Goal: Book appointment/travel/reservation

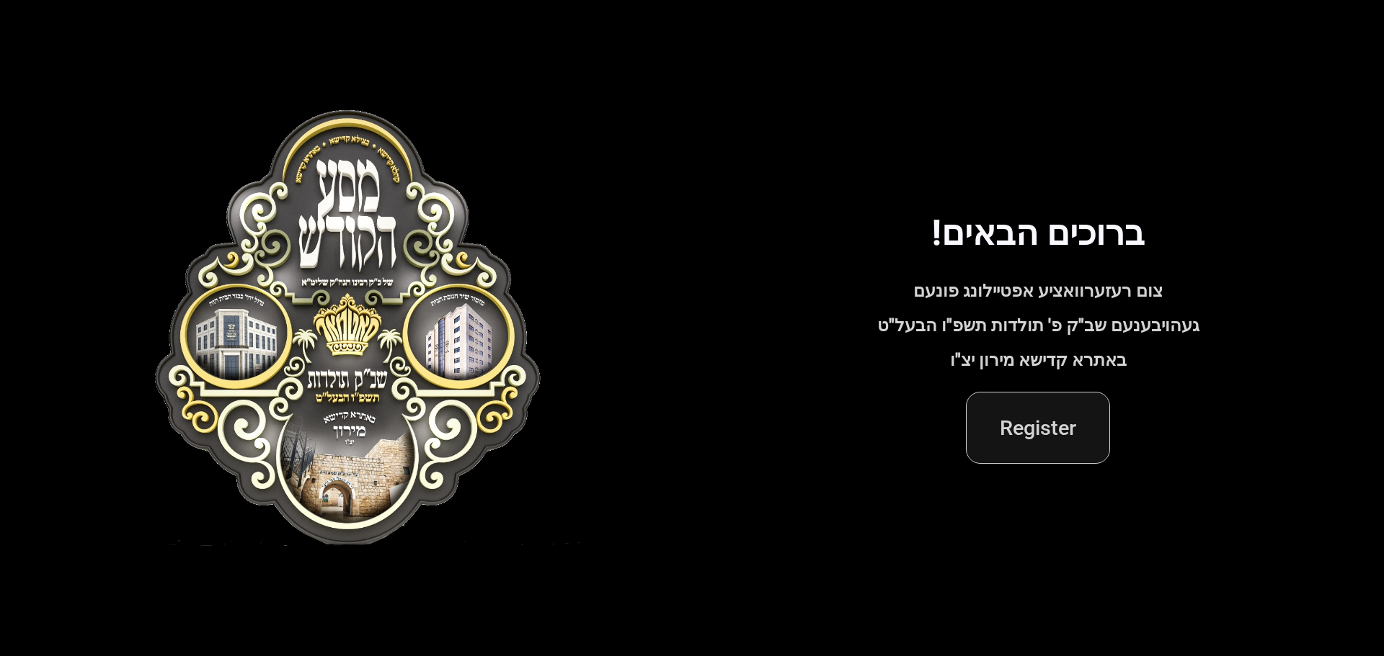
click at [1045, 444] on span "Register" at bounding box center [1037, 428] width 77 height 35
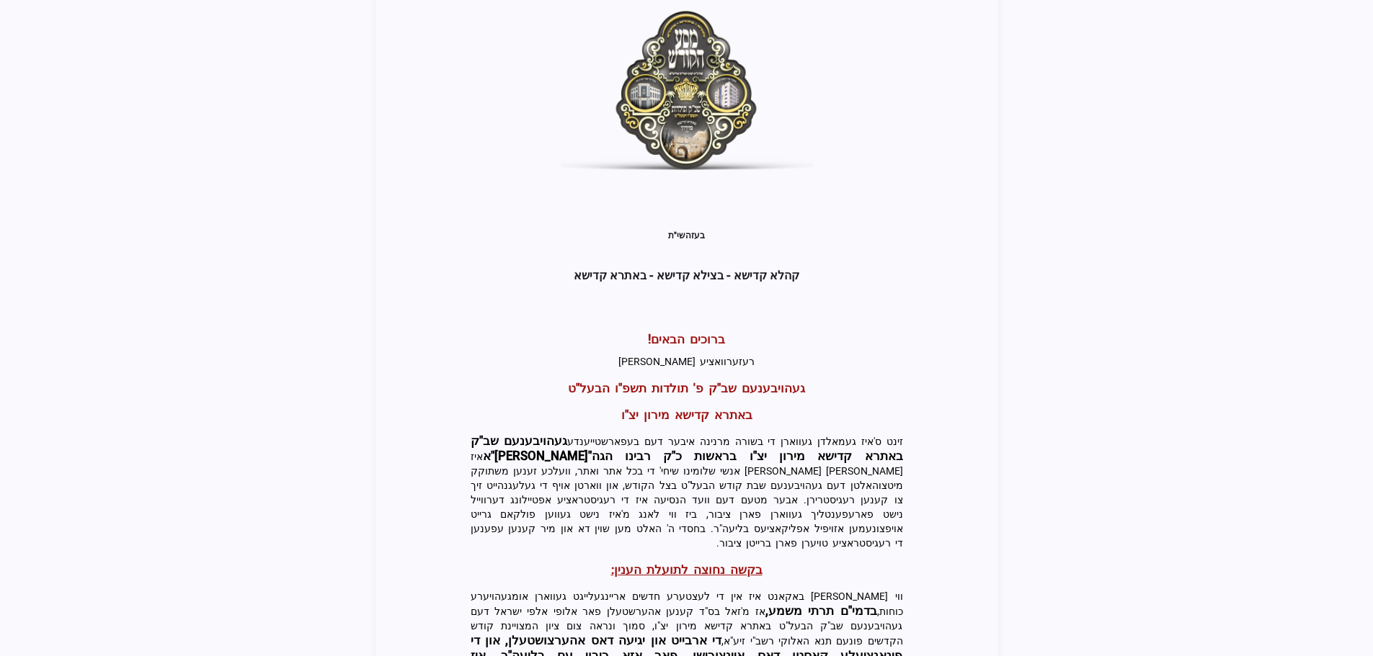
scroll to position [308, 0]
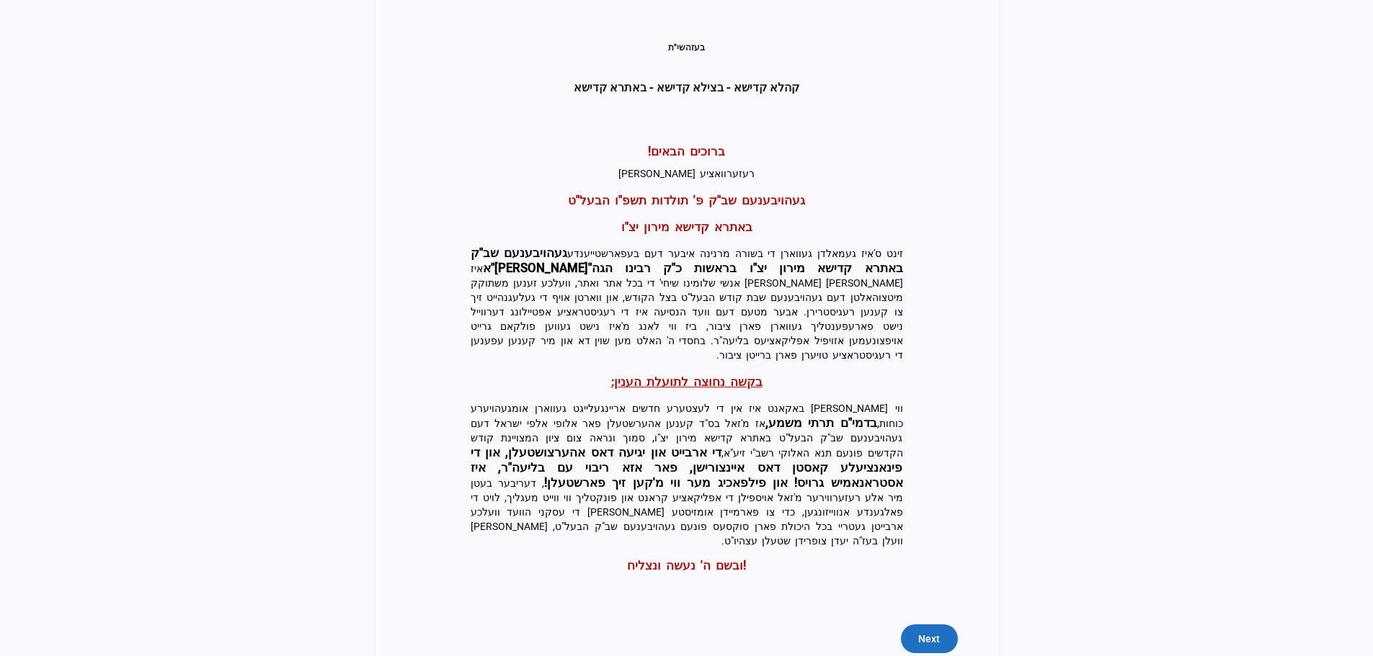
click at [942, 622] on span "submit" at bounding box center [929, 639] width 56 height 35
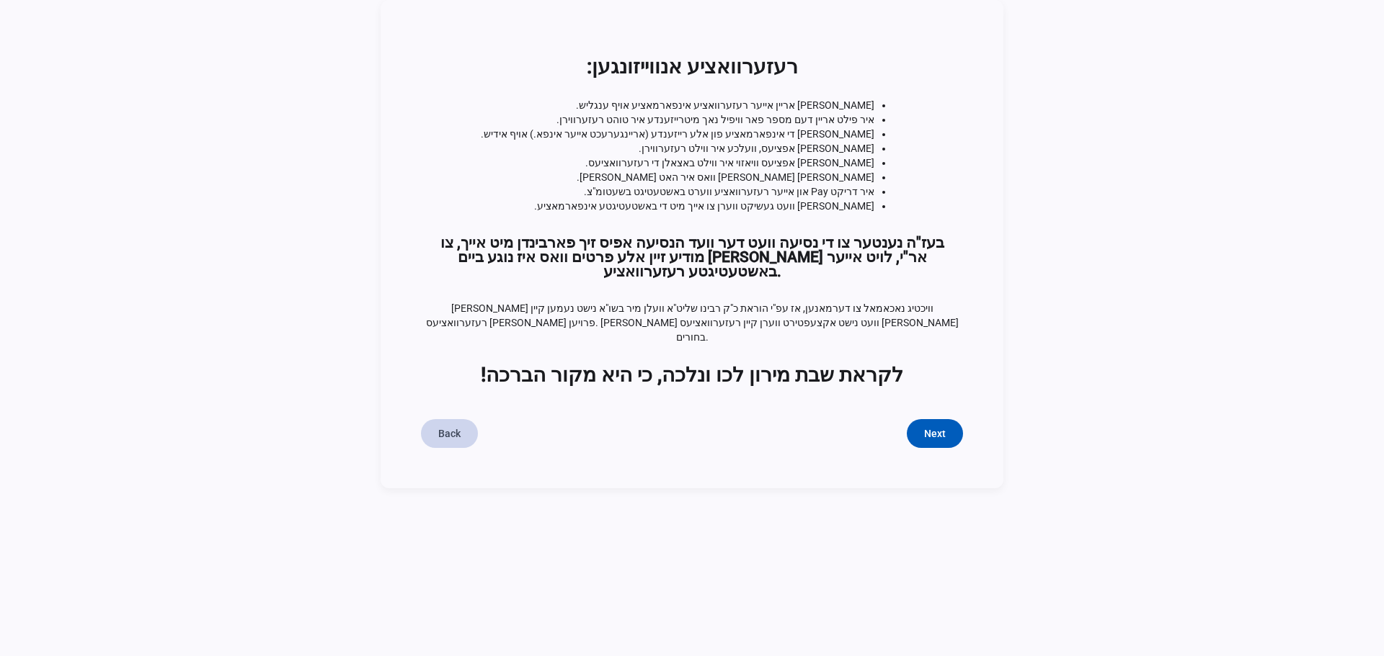
click at [460, 427] on span "Back" at bounding box center [449, 434] width 22 height 14
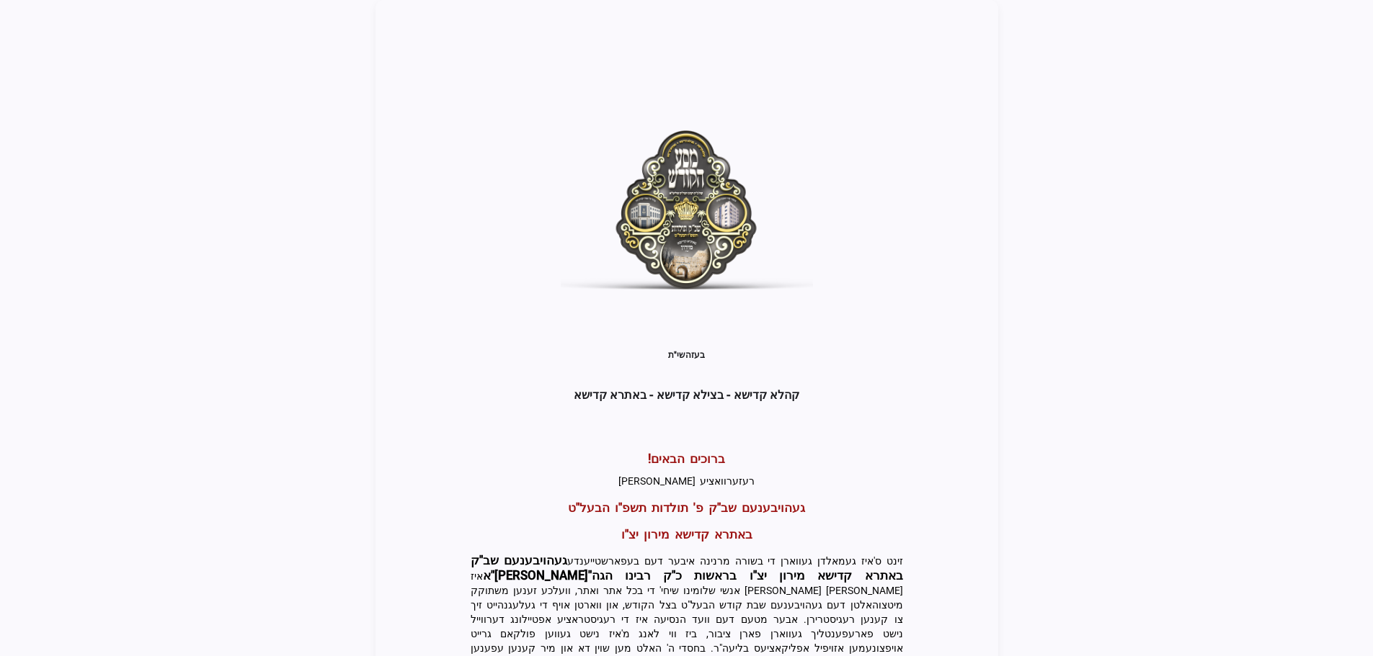
drag, startPoint x: 358, startPoint y: 272, endPoint x: 355, endPoint y: 262, distance: 9.8
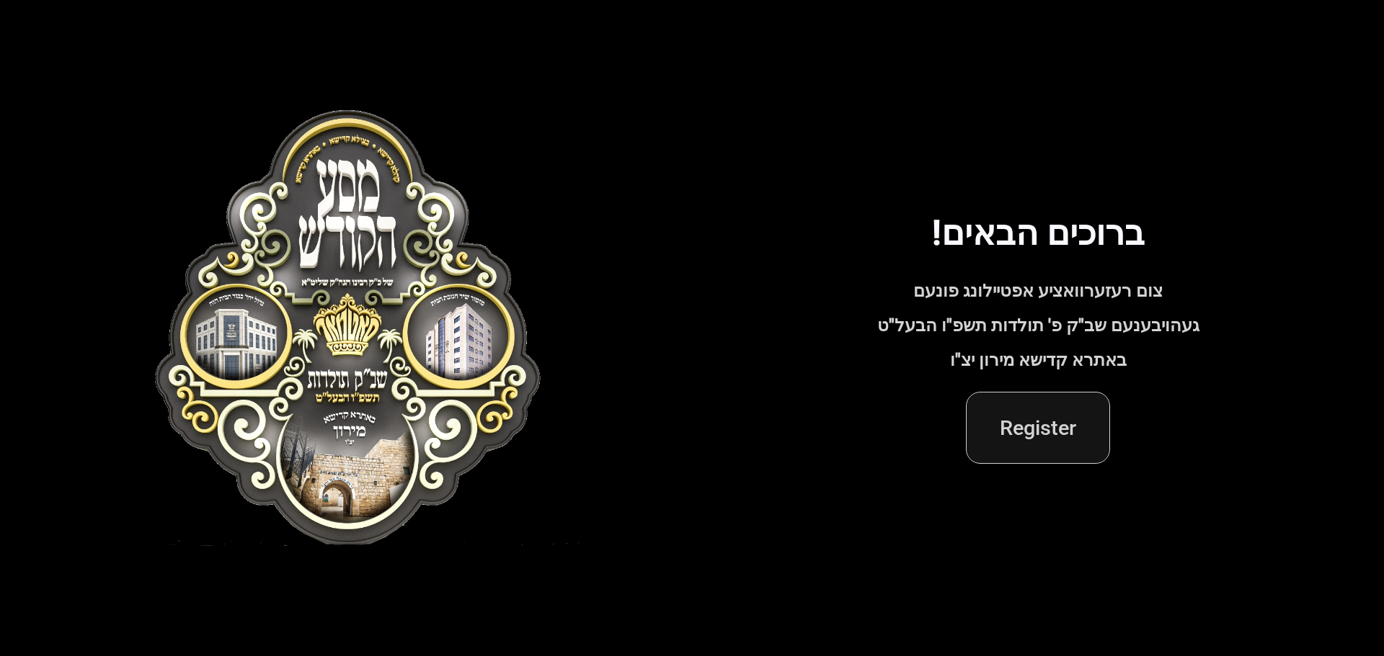
click at [1038, 444] on span "Register" at bounding box center [1037, 428] width 77 height 35
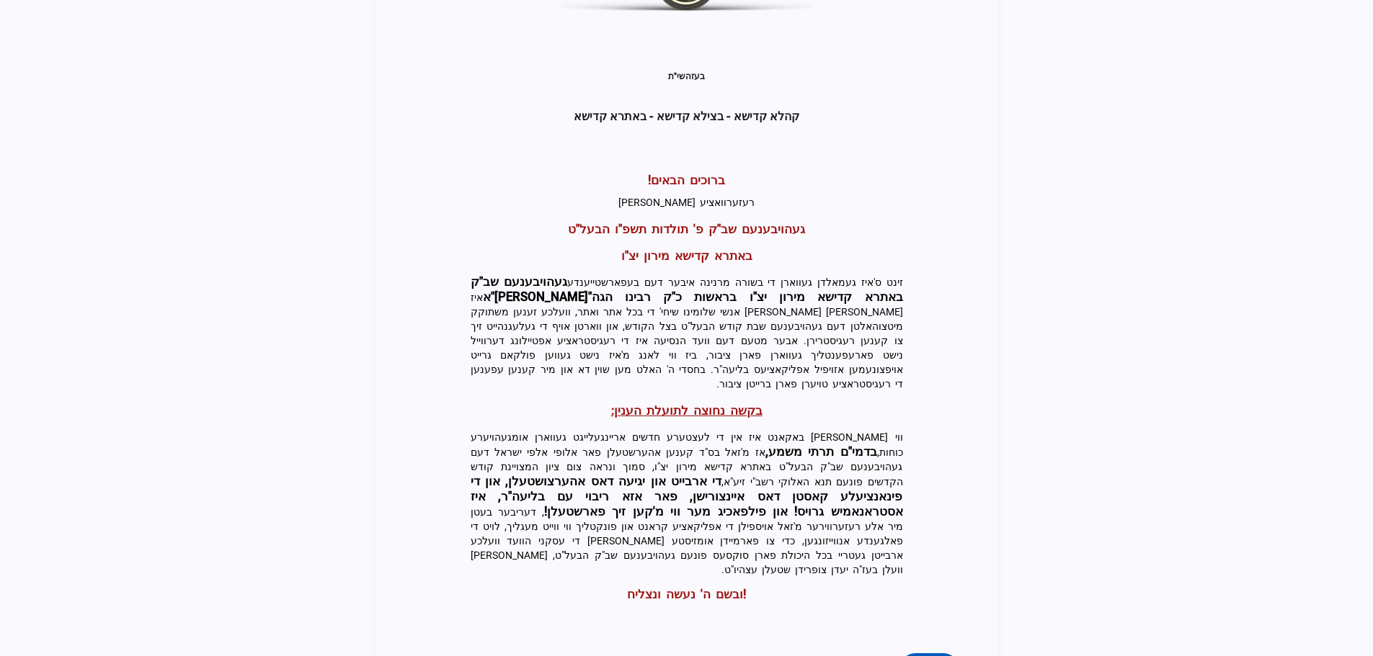
scroll to position [308, 0]
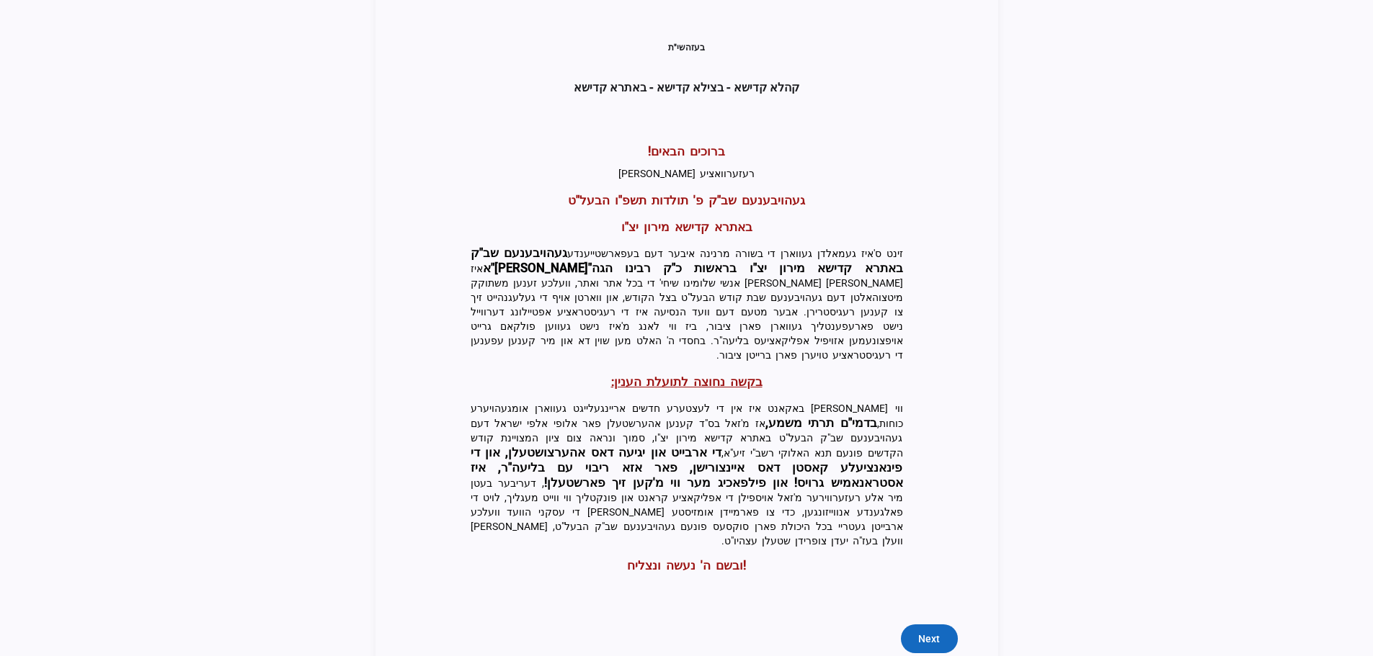
click at [934, 632] on span "Next" at bounding box center [929, 639] width 22 height 14
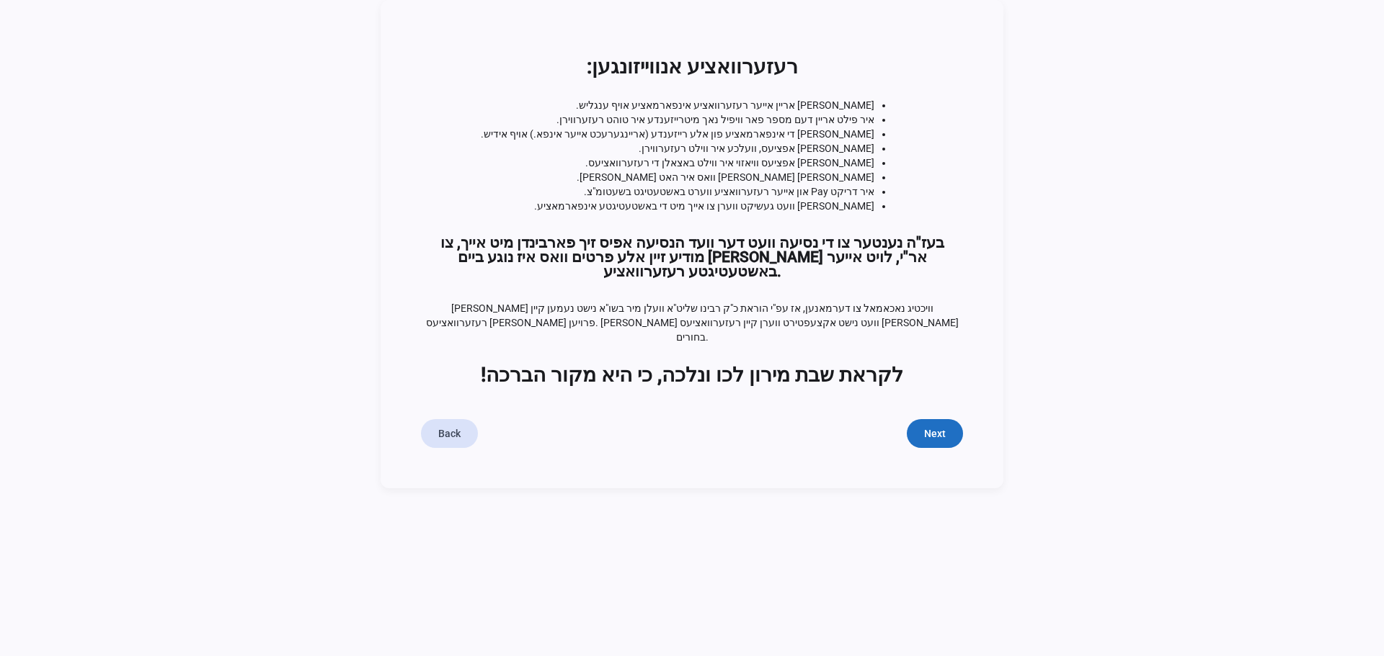
click at [948, 416] on span "submit" at bounding box center [934, 433] width 56 height 35
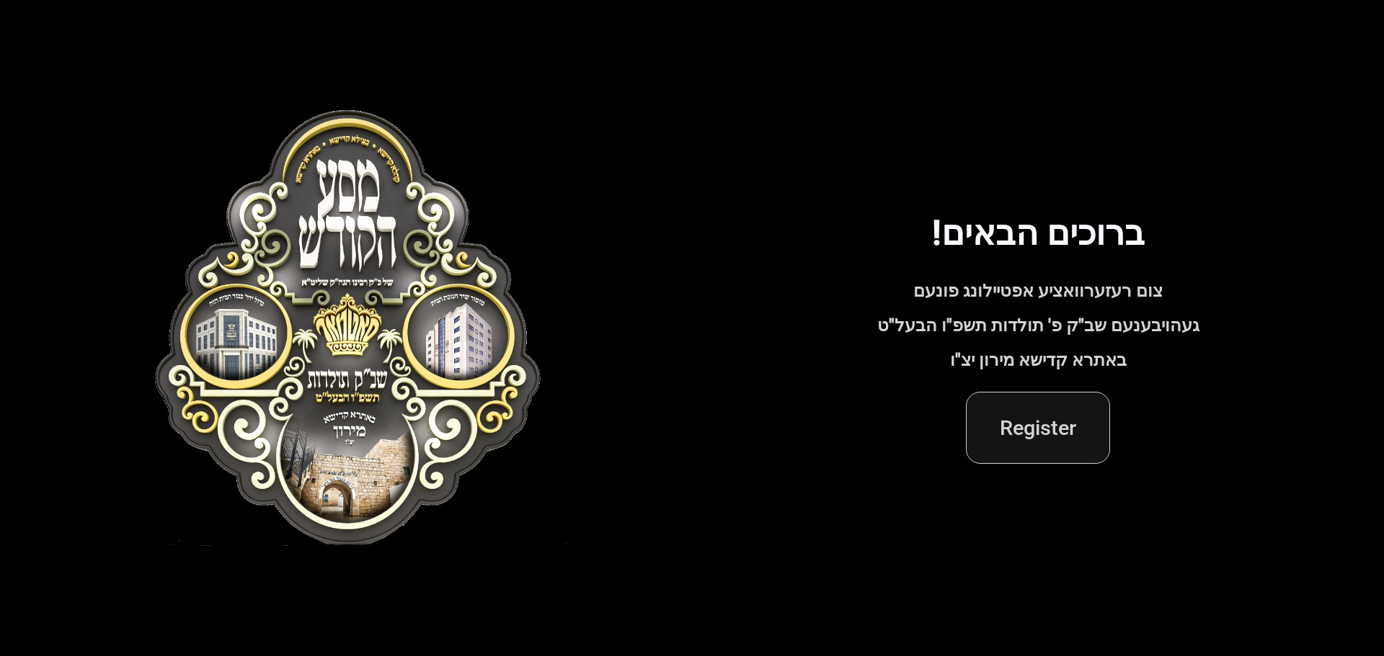
click at [1057, 450] on span at bounding box center [1037, 428] width 143 height 71
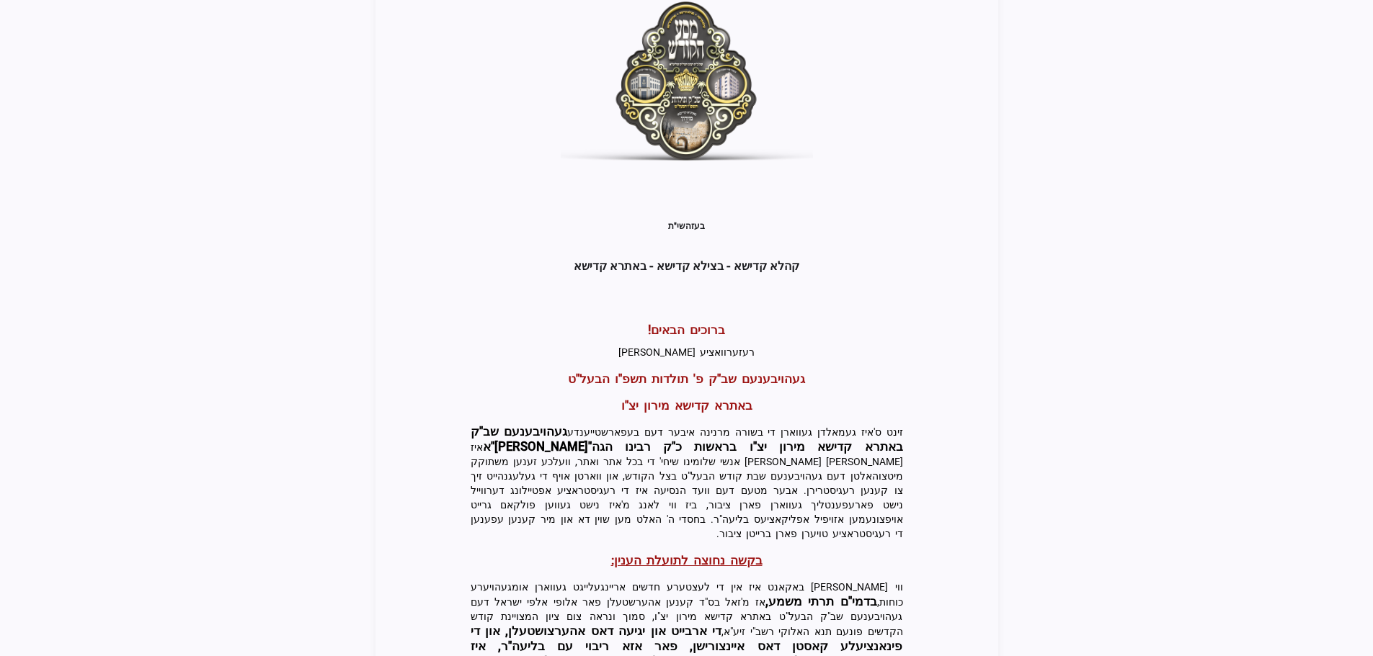
scroll to position [308, 0]
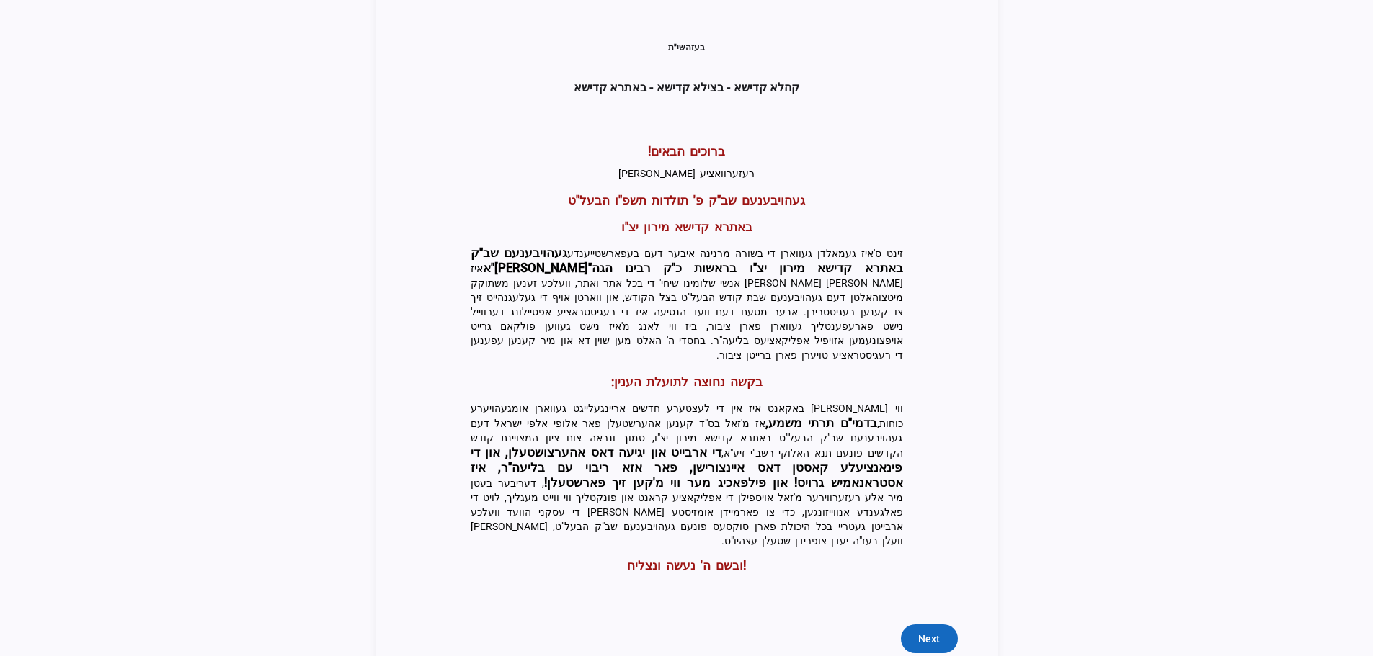
click at [935, 632] on span "Next" at bounding box center [929, 639] width 22 height 14
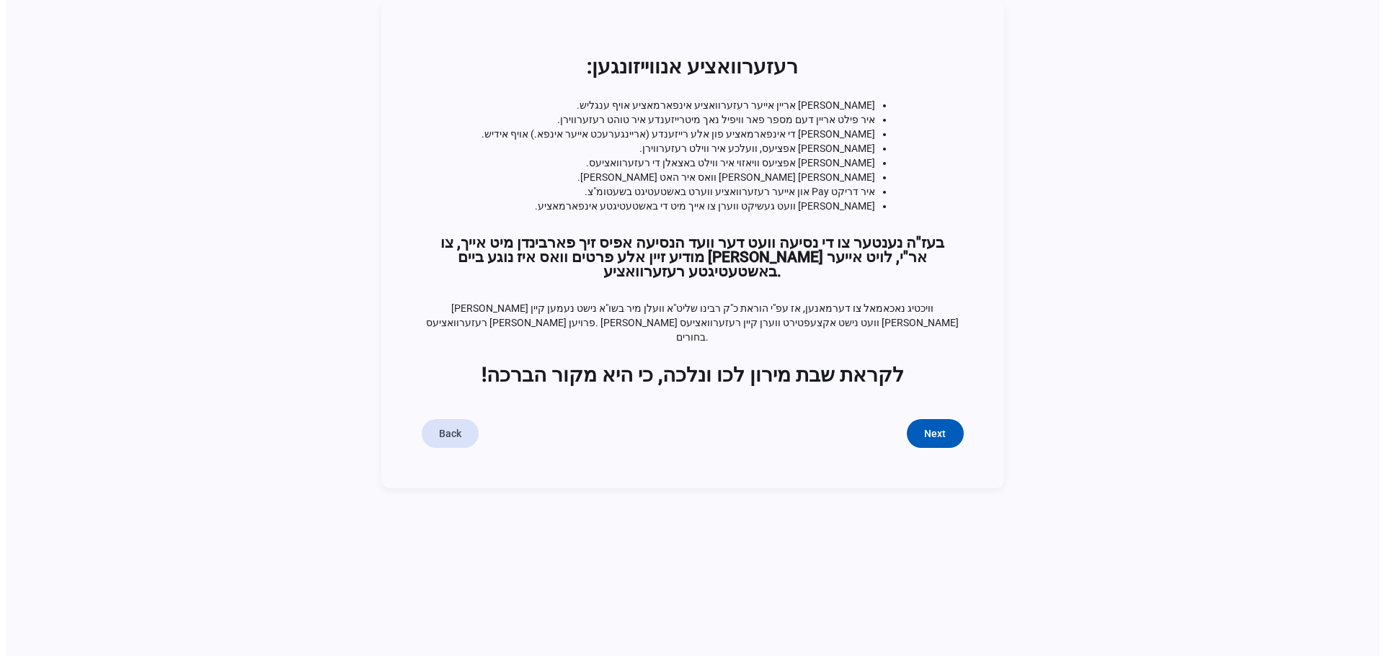
scroll to position [0, 0]
click at [943, 427] on span "Next" at bounding box center [935, 434] width 22 height 14
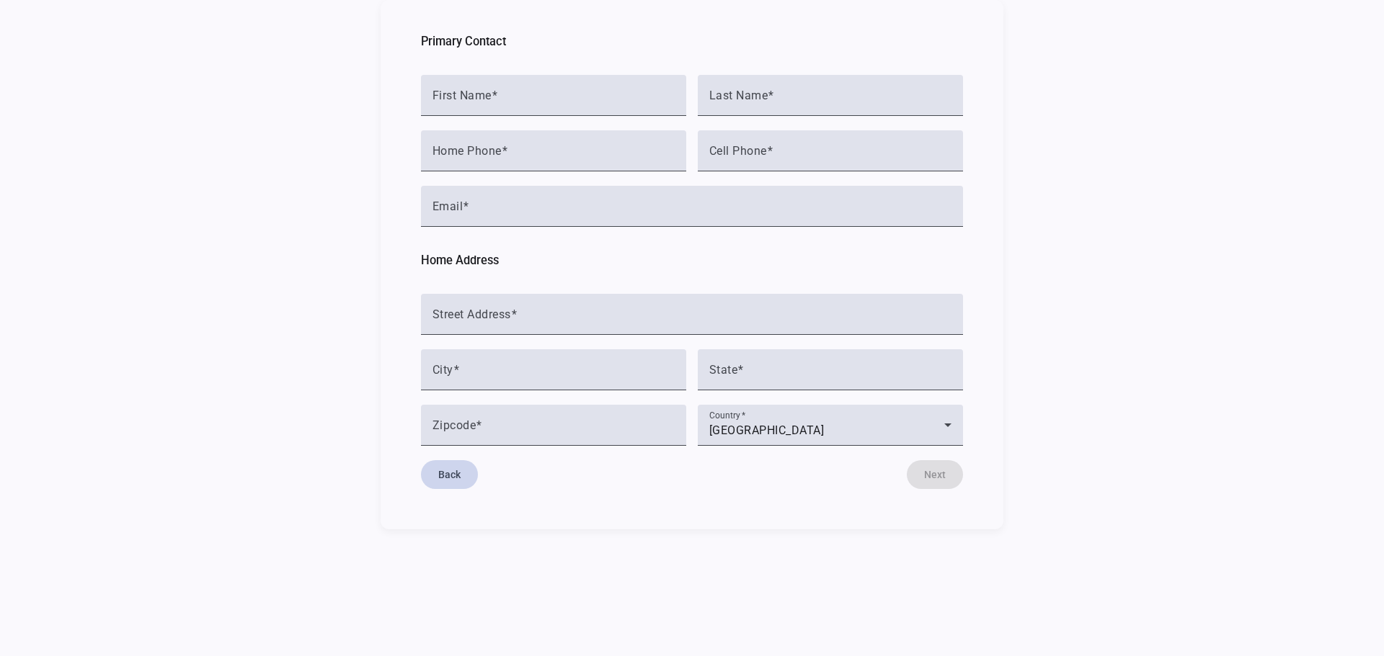
click at [446, 475] on span "Back" at bounding box center [449, 475] width 22 height 14
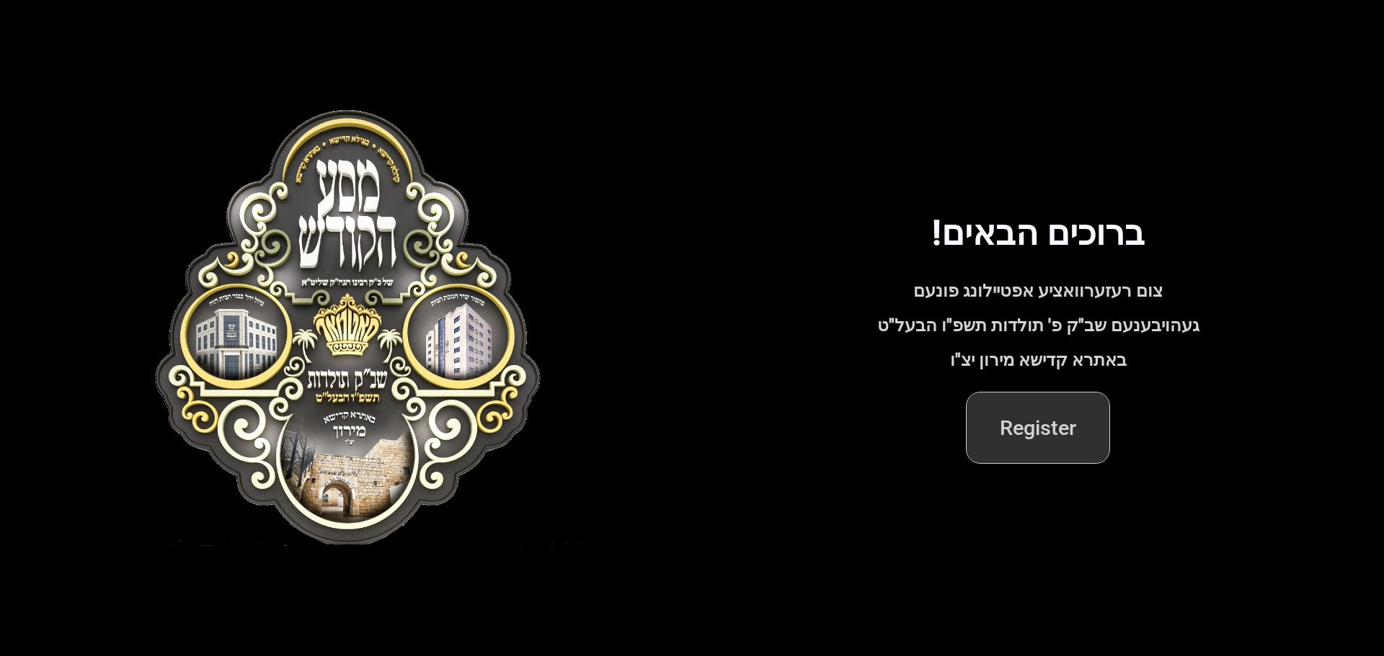
click at [1031, 436] on span "Register" at bounding box center [1037, 428] width 77 height 35
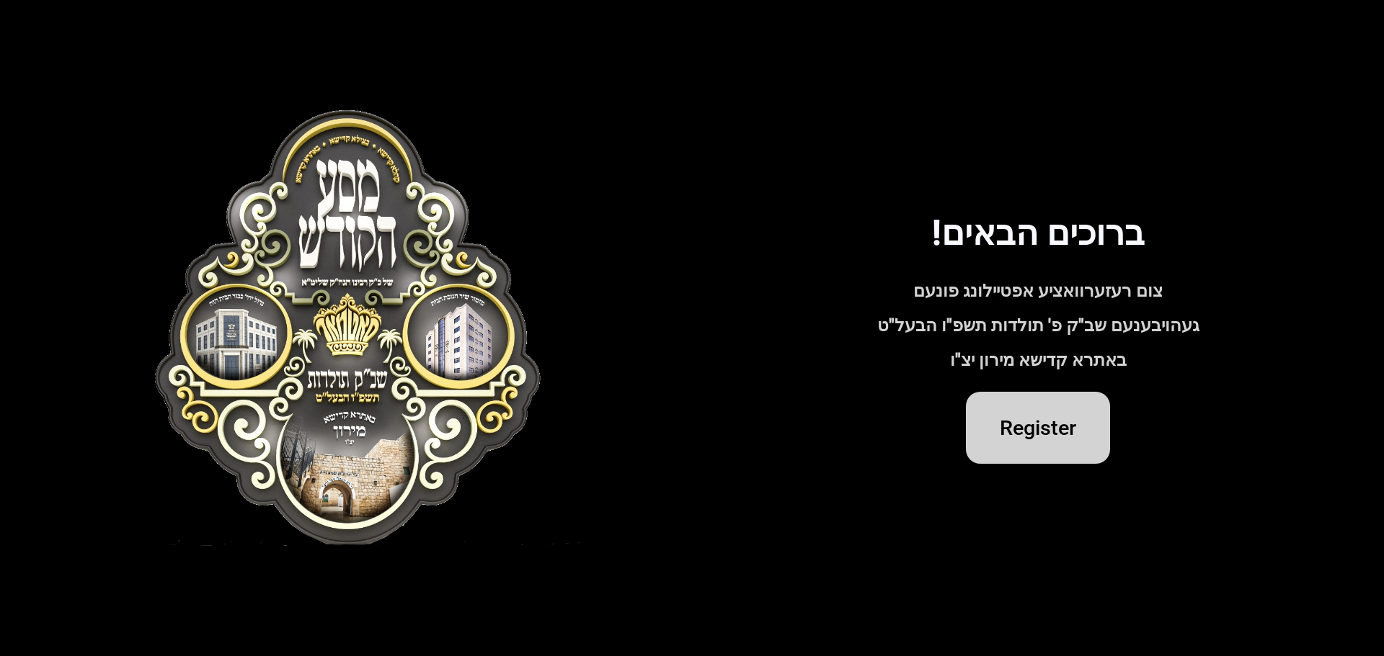
click at [378, 329] on img at bounding box center [345, 327] width 553 height 435
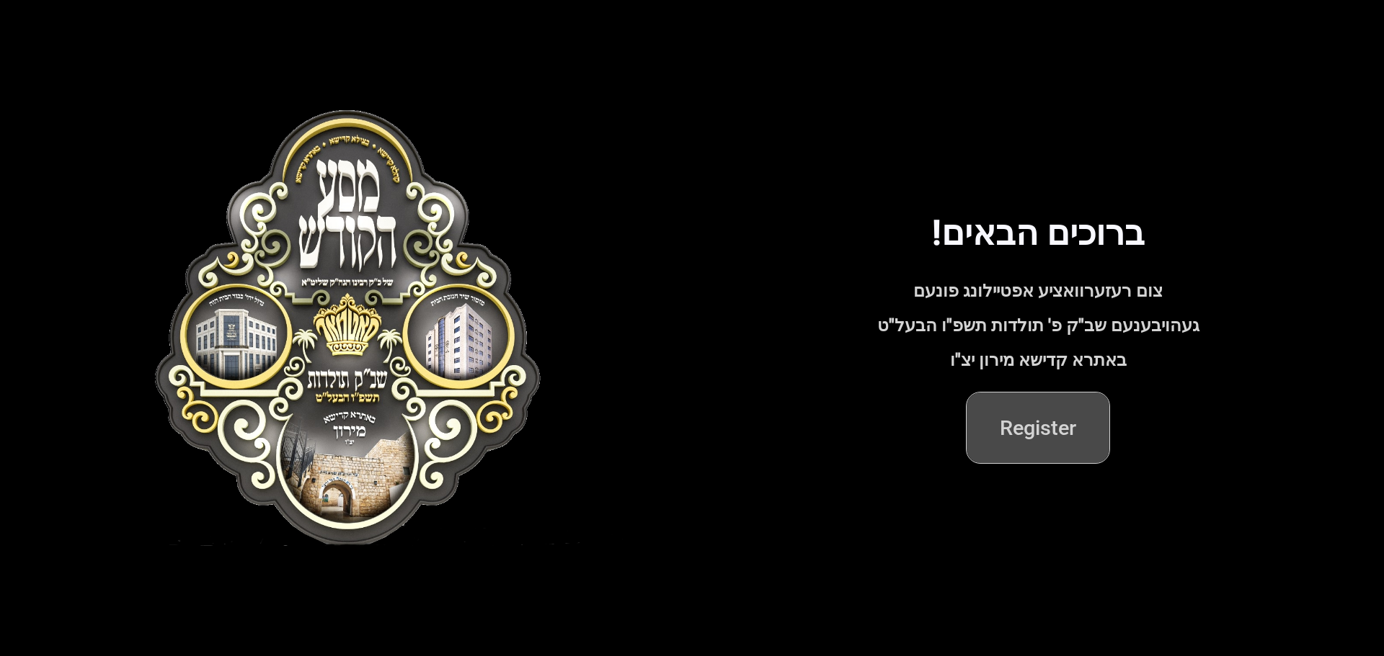
click at [1039, 437] on span "Register" at bounding box center [1037, 428] width 77 height 35
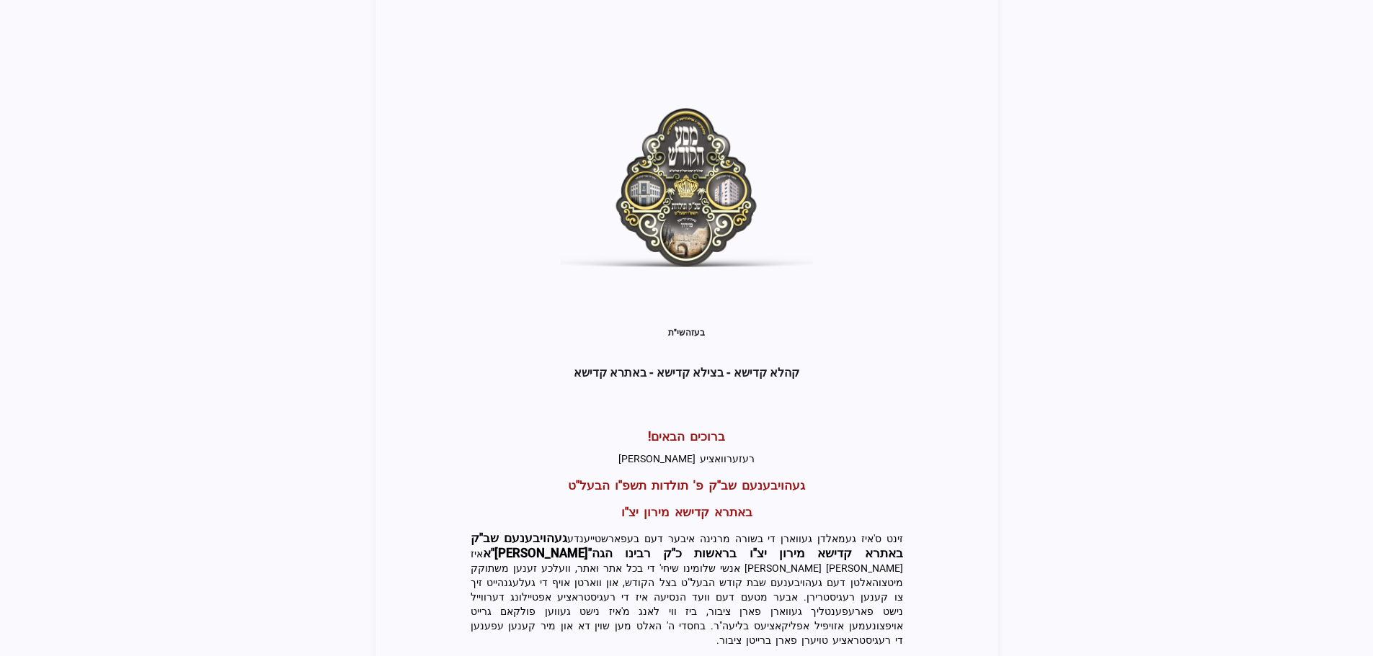
scroll to position [308, 0]
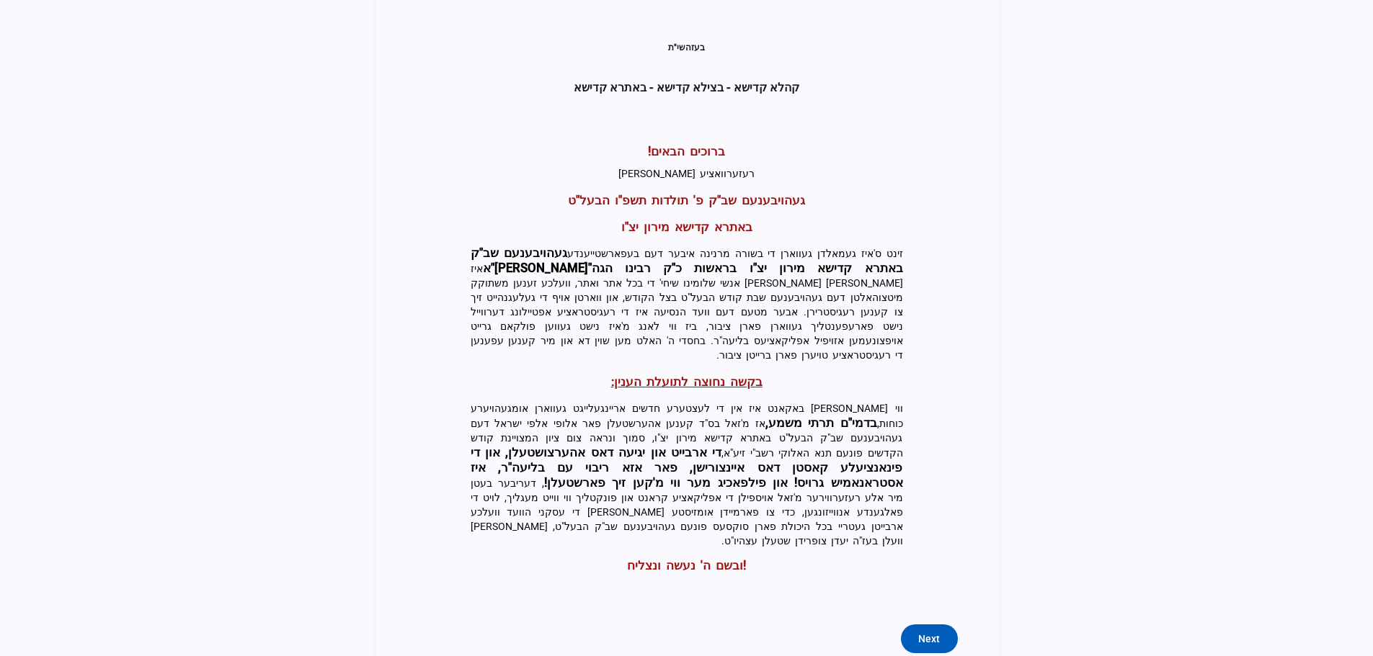
click at [933, 632] on span "Next" at bounding box center [929, 639] width 22 height 14
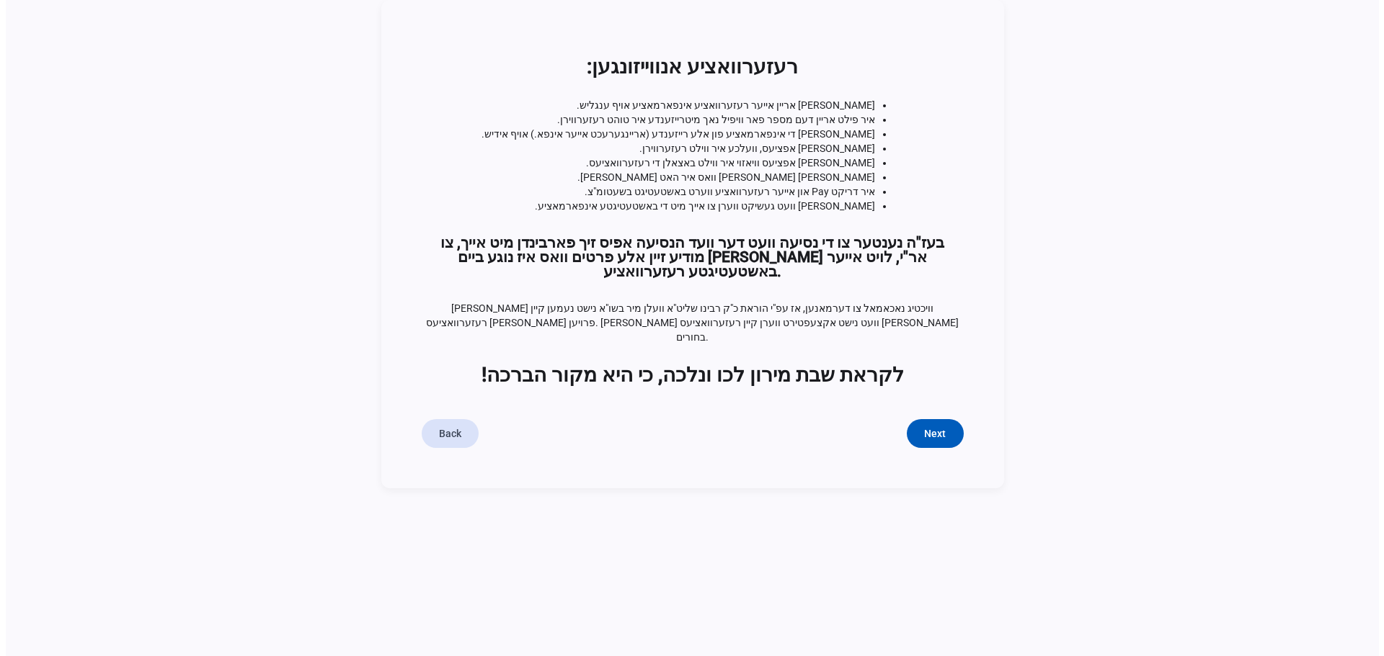
scroll to position [0, 0]
drag, startPoint x: 935, startPoint y: 410, endPoint x: 876, endPoint y: 416, distance: 59.4
click at [936, 427] on span "Next" at bounding box center [935, 434] width 22 height 14
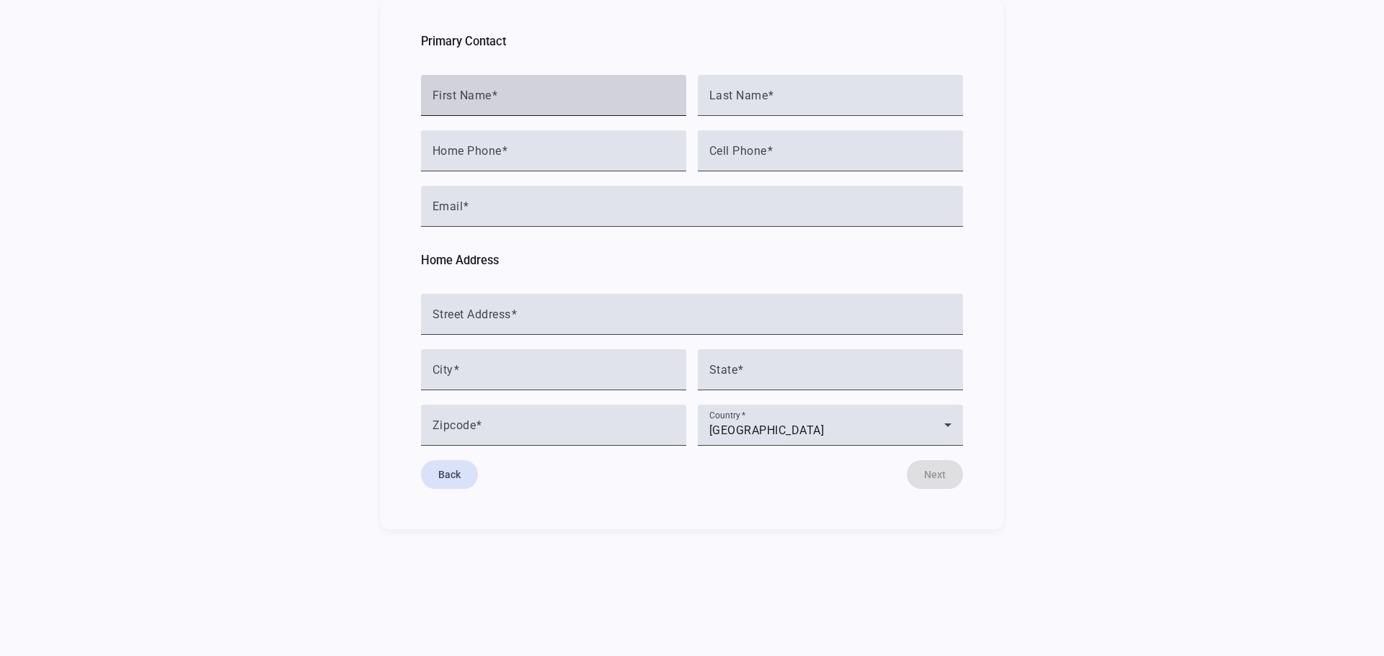
click at [522, 86] on div "First Name" at bounding box center [553, 95] width 242 height 41
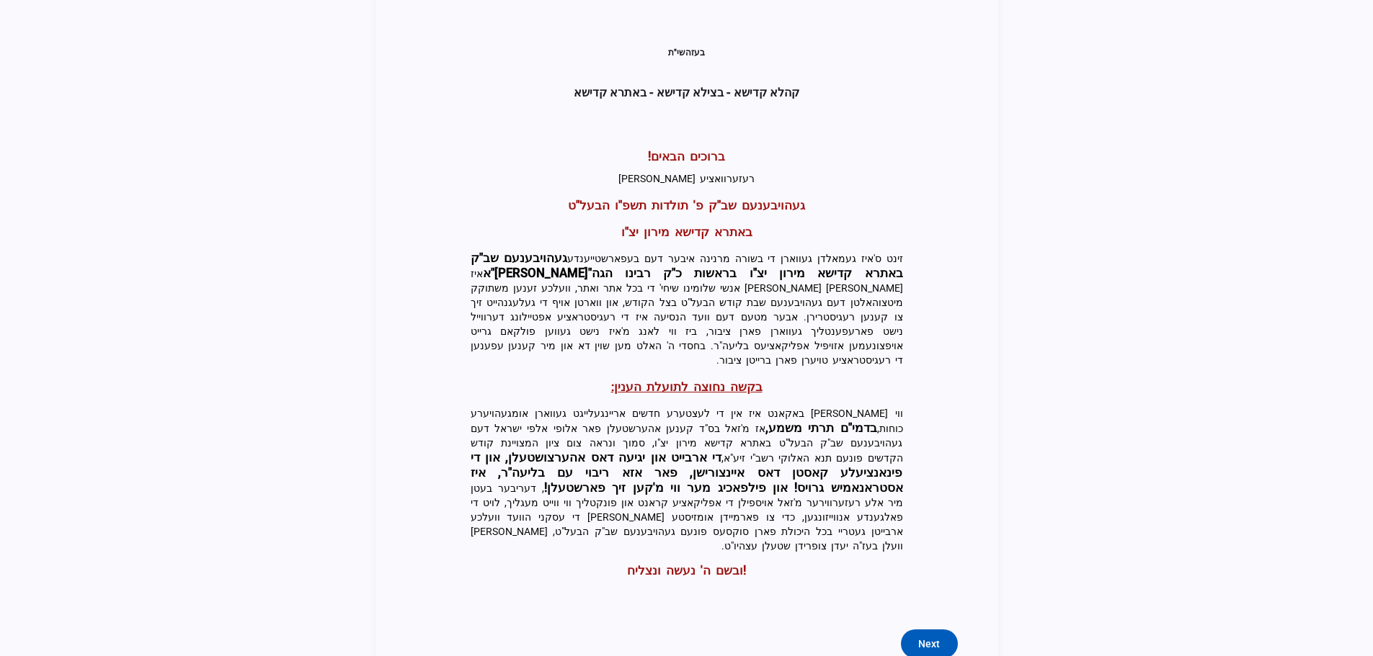
scroll to position [308, 0]
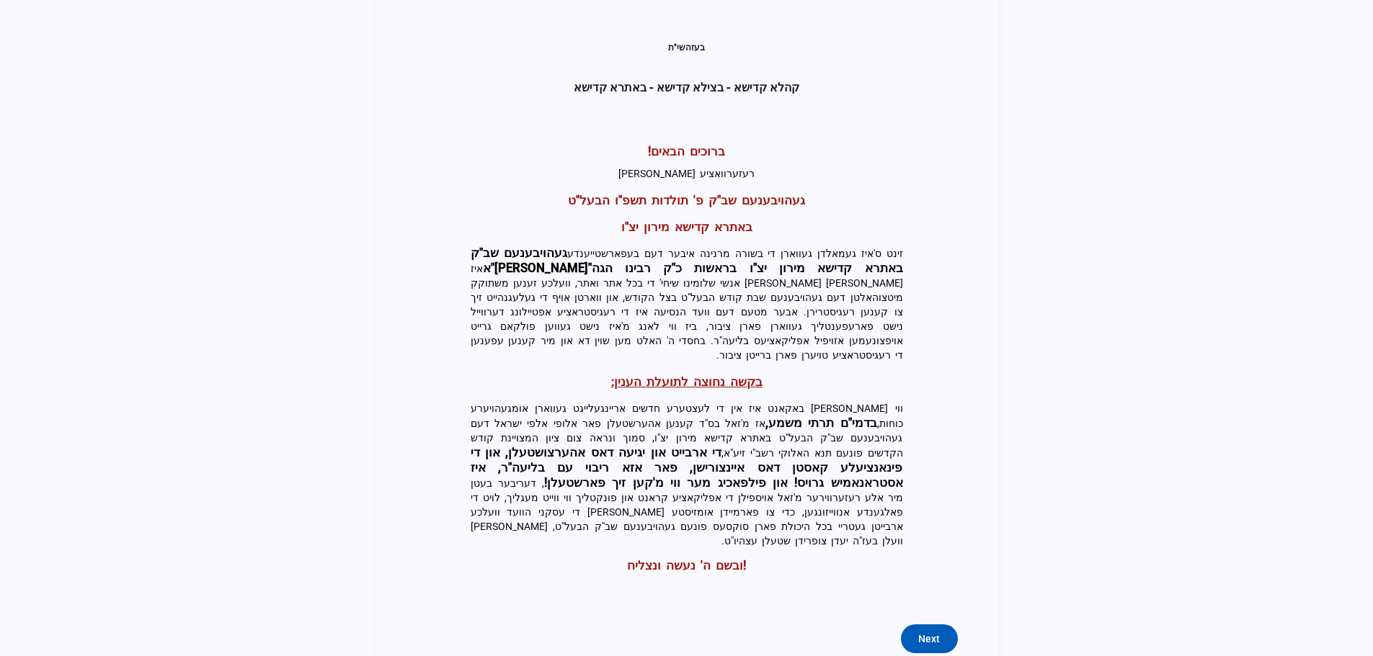
click at [932, 632] on span "Next" at bounding box center [929, 639] width 22 height 14
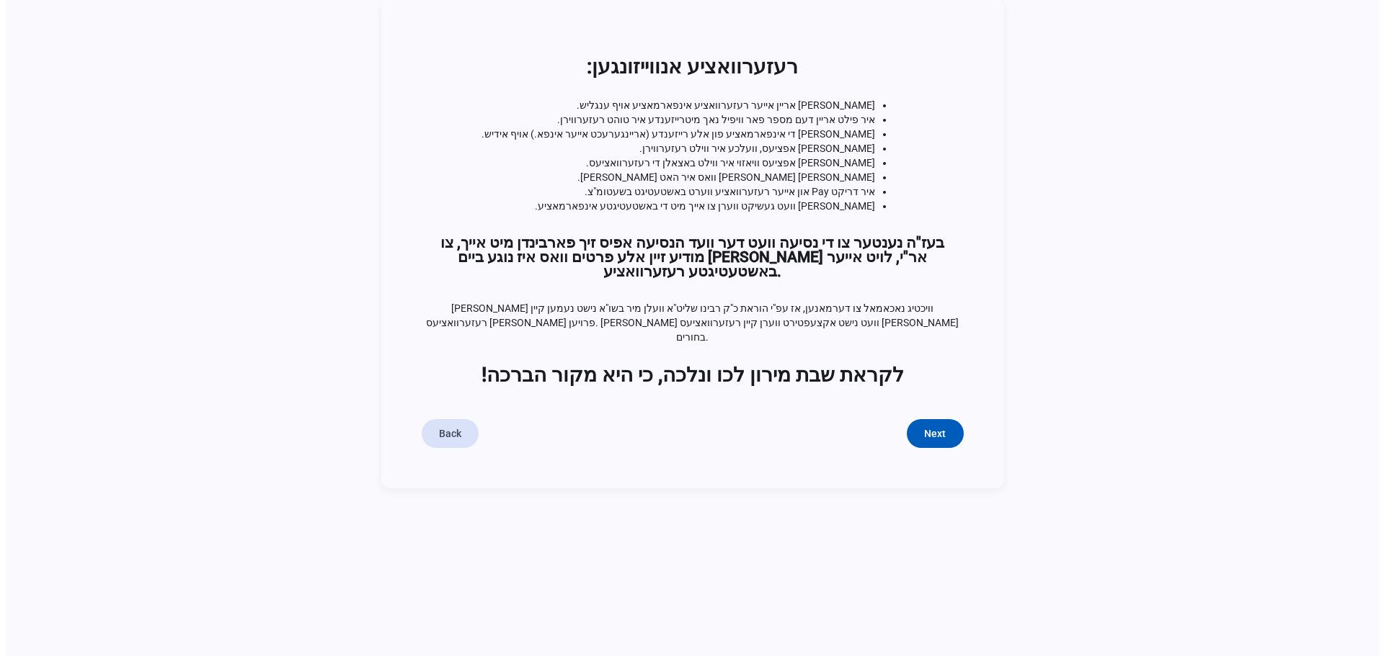
scroll to position [0, 0]
click at [914, 416] on span "submit" at bounding box center [934, 433] width 56 height 35
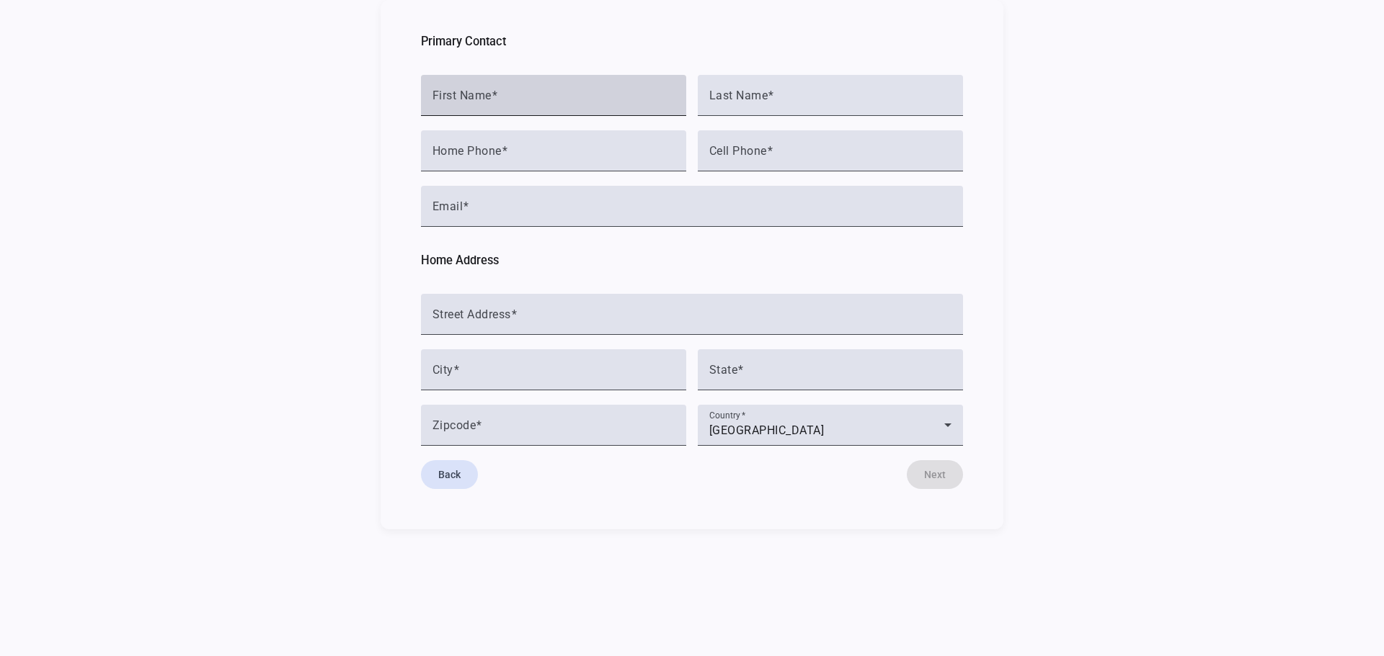
click at [499, 111] on div "First Name" at bounding box center [553, 95] width 242 height 41
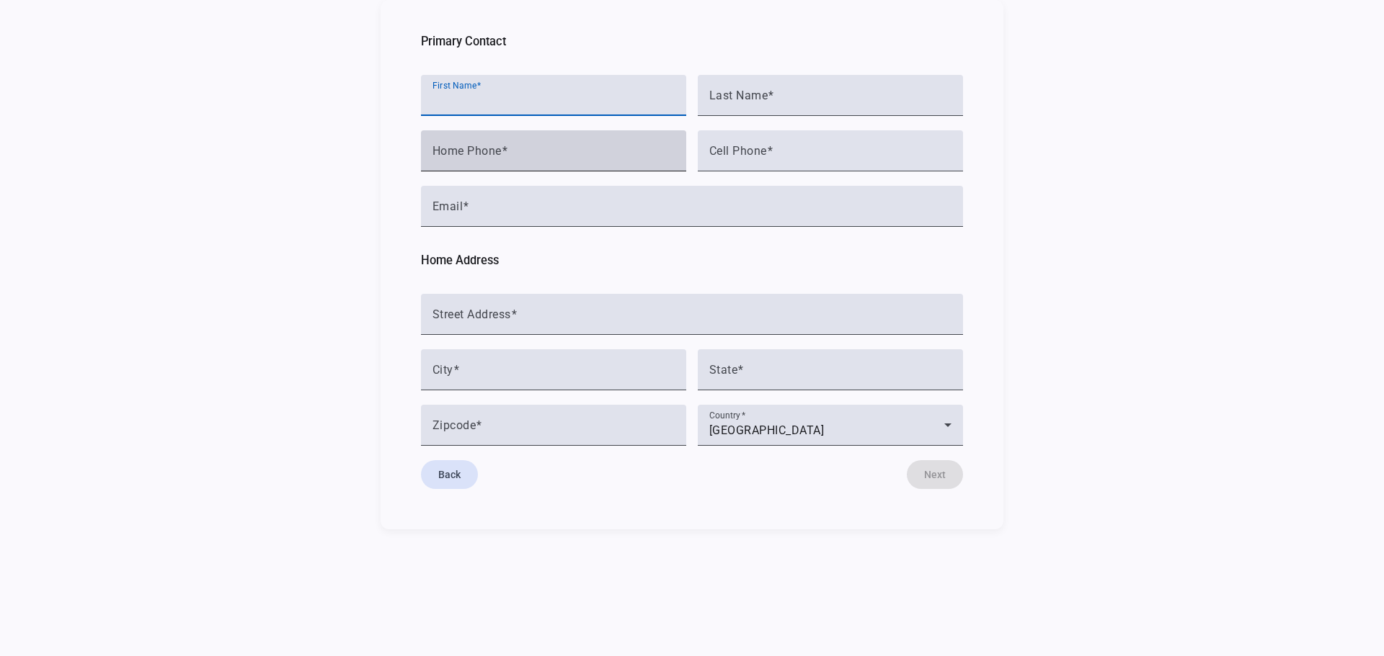
click at [491, 149] on mat-label "Home Phone" at bounding box center [466, 151] width 69 height 14
click at [491, 149] on input "Home Phone" at bounding box center [553, 156] width 242 height 17
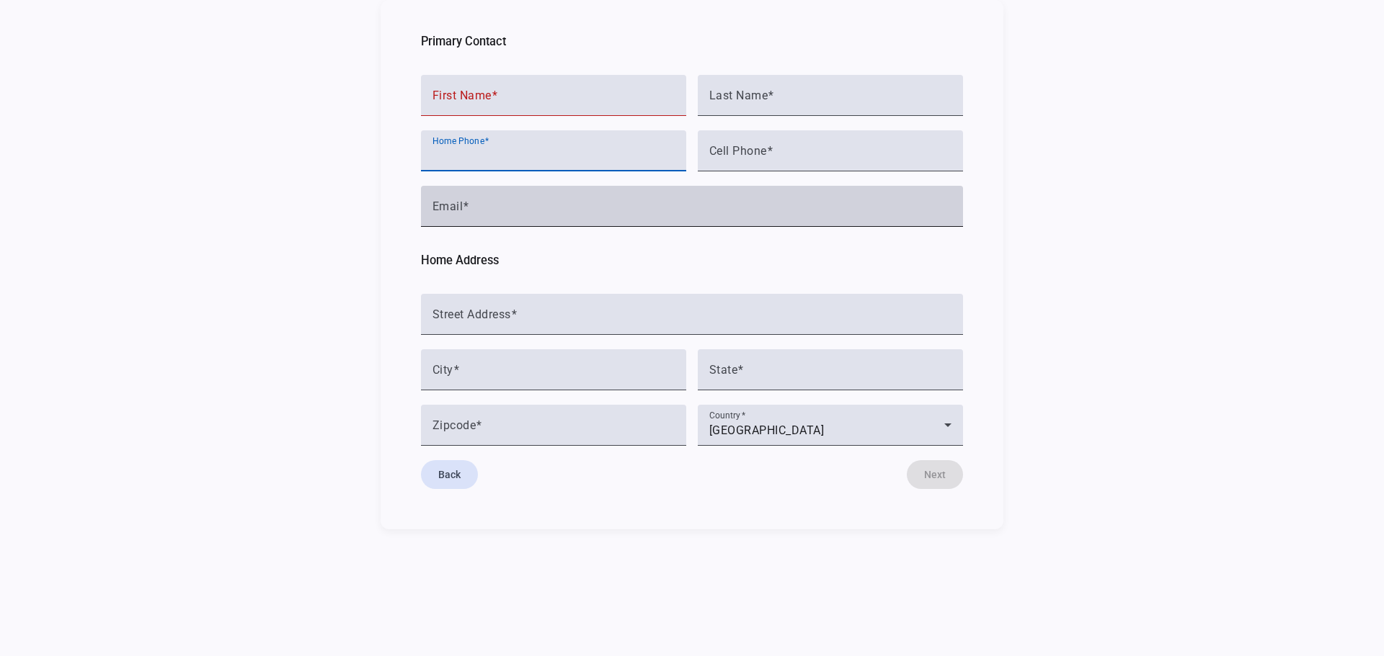
click at [515, 206] on input "Email" at bounding box center [691, 212] width 519 height 17
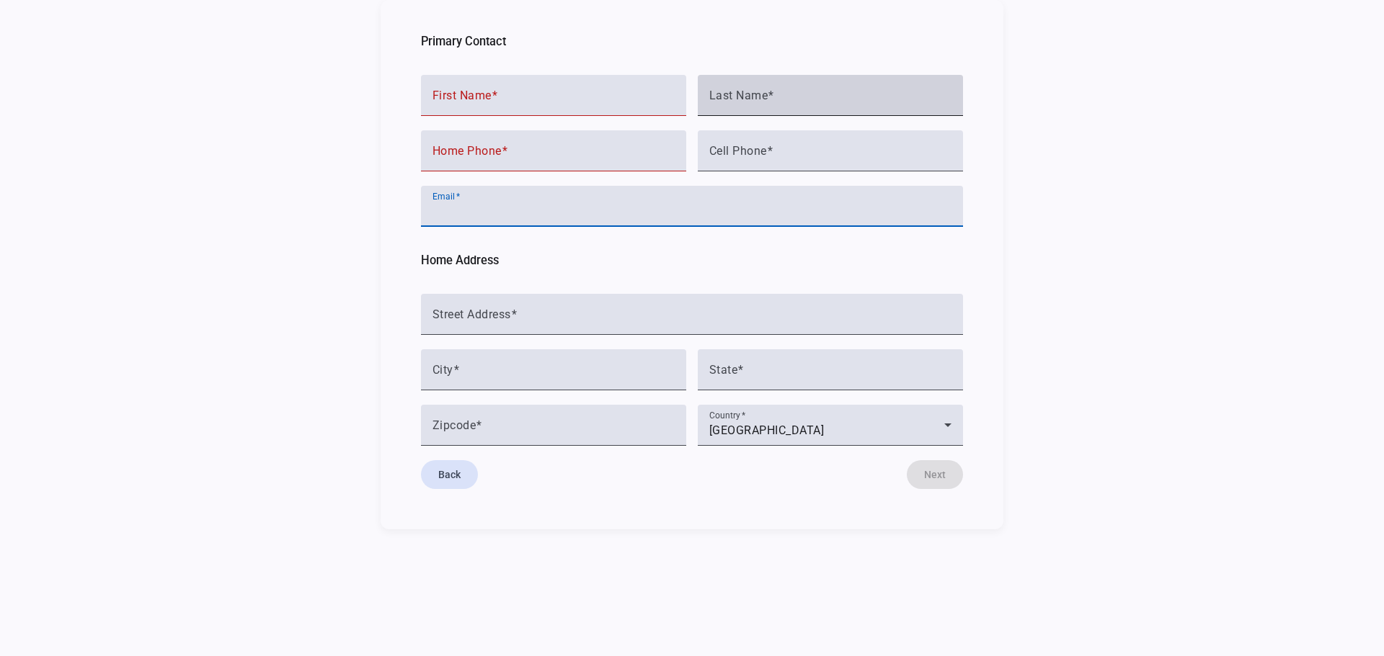
click at [837, 89] on div "Last Name" at bounding box center [830, 95] width 242 height 41
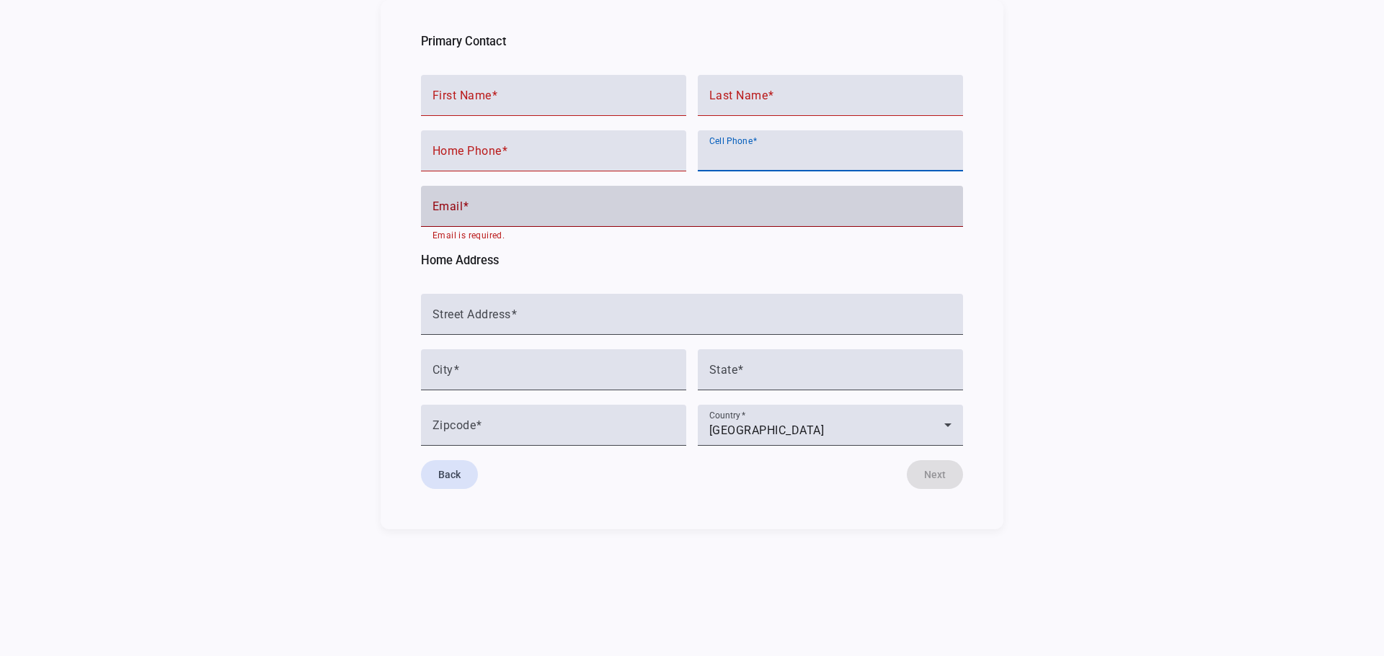
drag, startPoint x: 824, startPoint y: 148, endPoint x: 800, endPoint y: 205, distance: 61.0
click at [824, 150] on input "Cell Phone" at bounding box center [830, 156] width 242 height 17
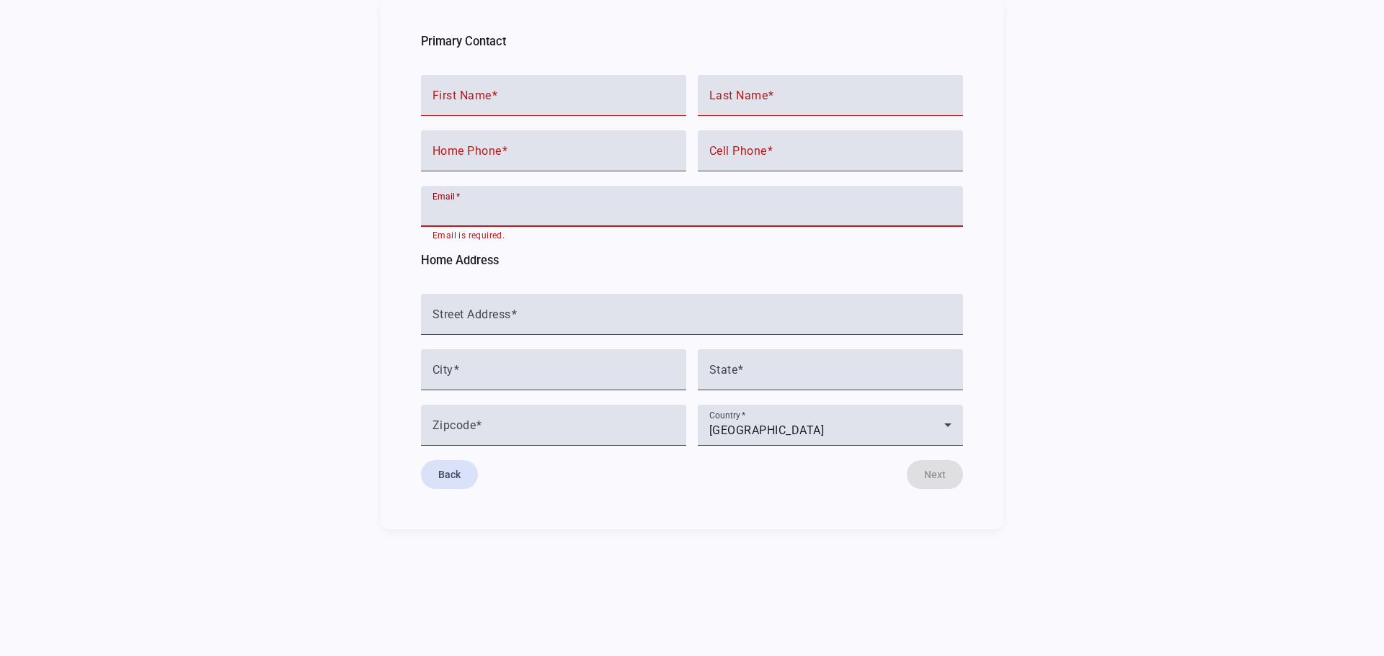
click at [799, 208] on input "Email" at bounding box center [691, 212] width 519 height 17
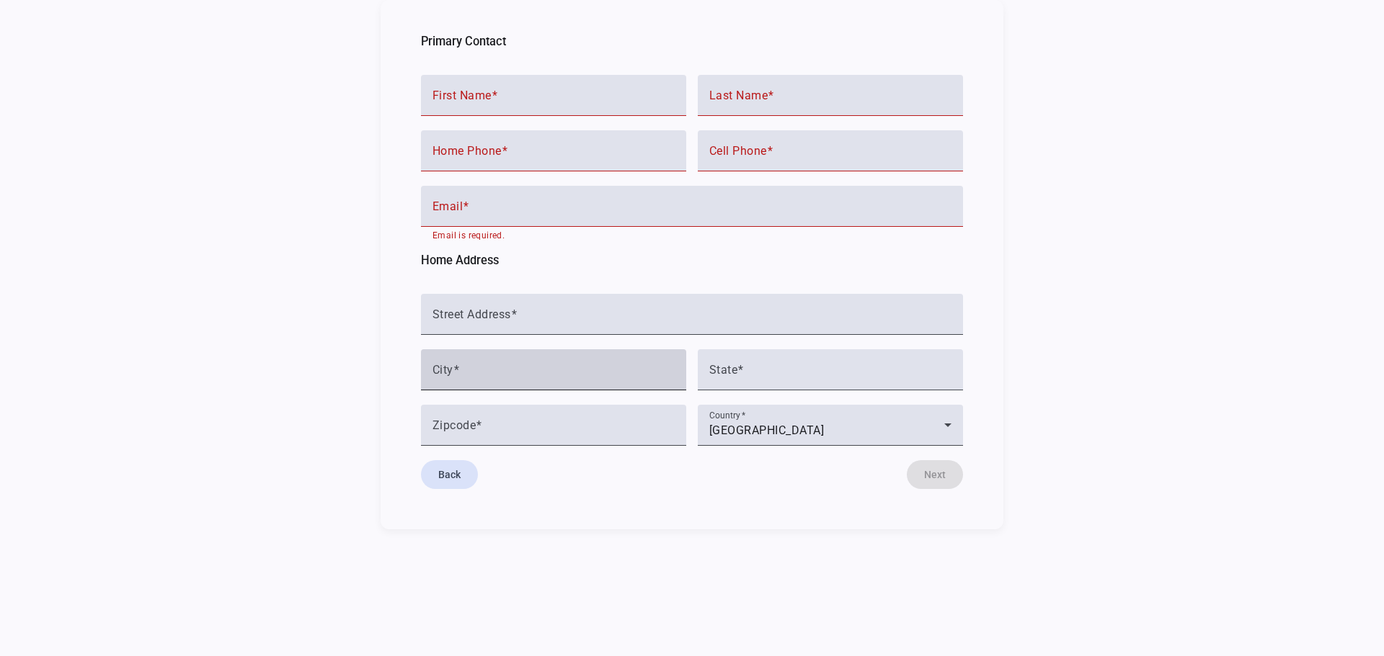
drag, startPoint x: 708, startPoint y: 326, endPoint x: 682, endPoint y: 346, distance: 31.9
click at [702, 334] on mat-form-field "Street Address" at bounding box center [692, 321] width 542 height 55
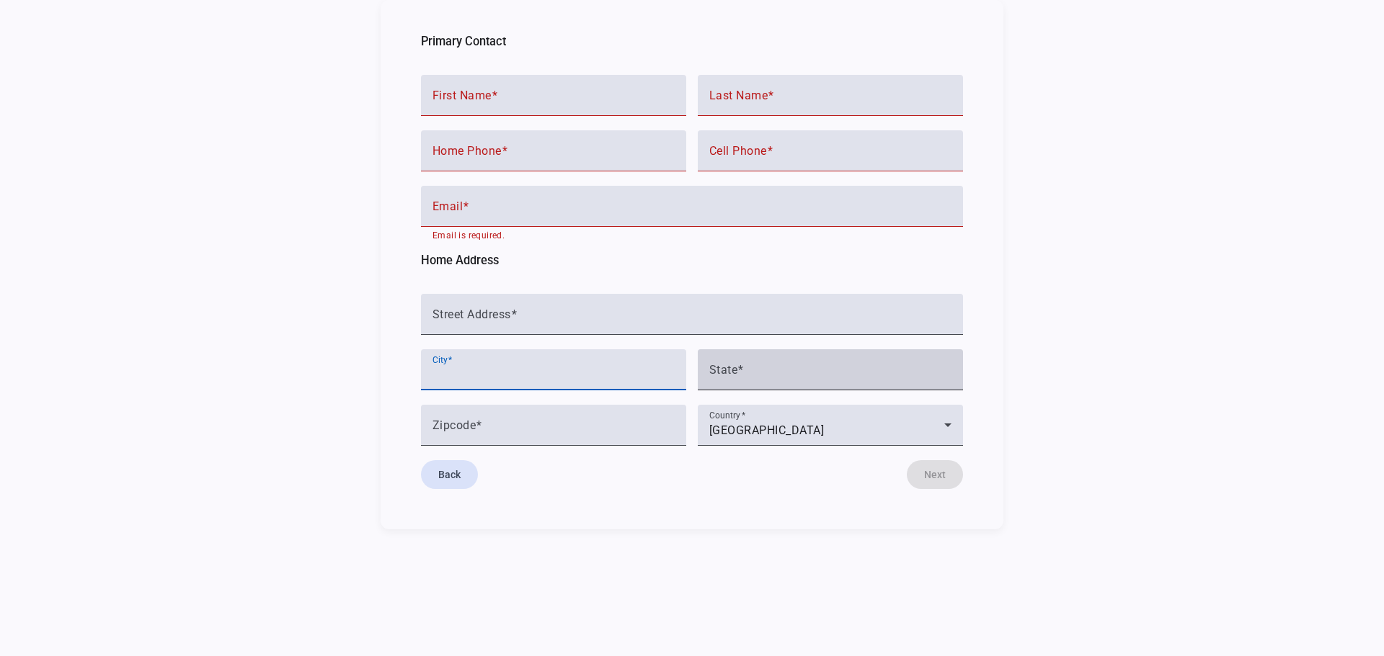
drag, startPoint x: 622, startPoint y: 368, endPoint x: 751, endPoint y: 385, distance: 130.0
click at [622, 369] on input "City" at bounding box center [553, 375] width 242 height 17
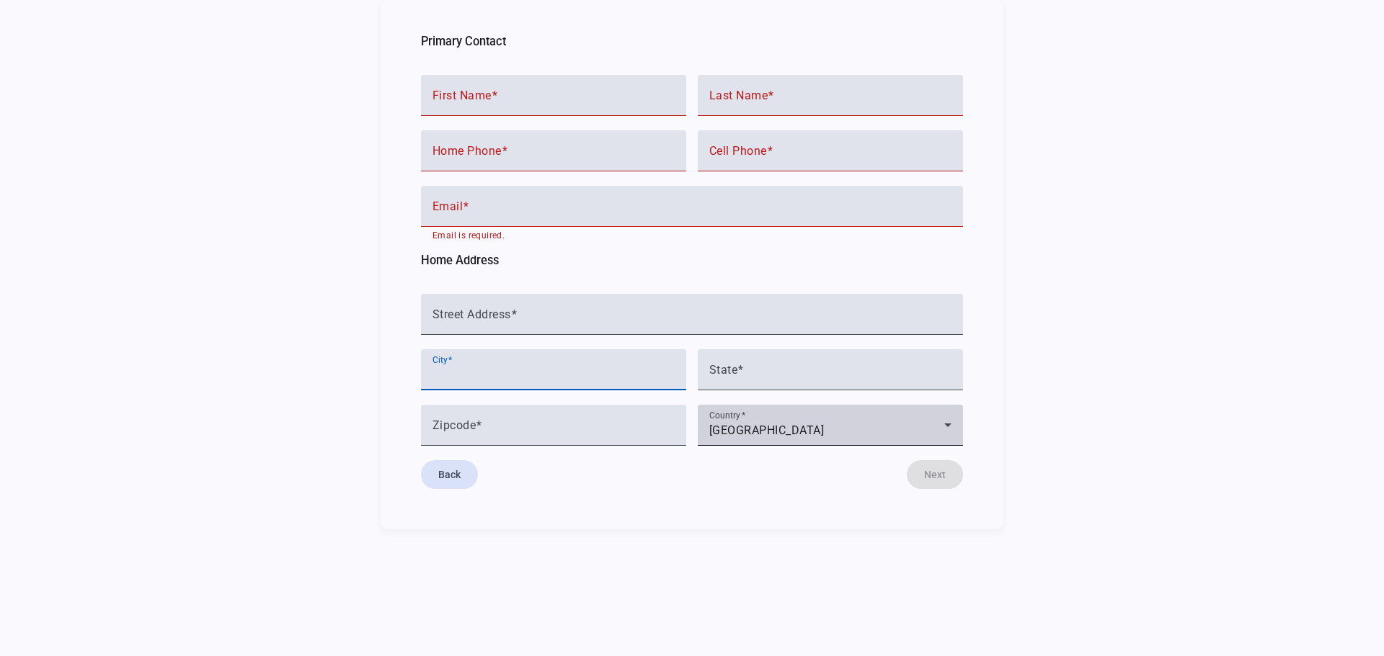
drag, startPoint x: 778, startPoint y: 386, endPoint x: 733, endPoint y: 421, distance: 56.5
click at [775, 392] on div at bounding box center [830, 398] width 265 height 14
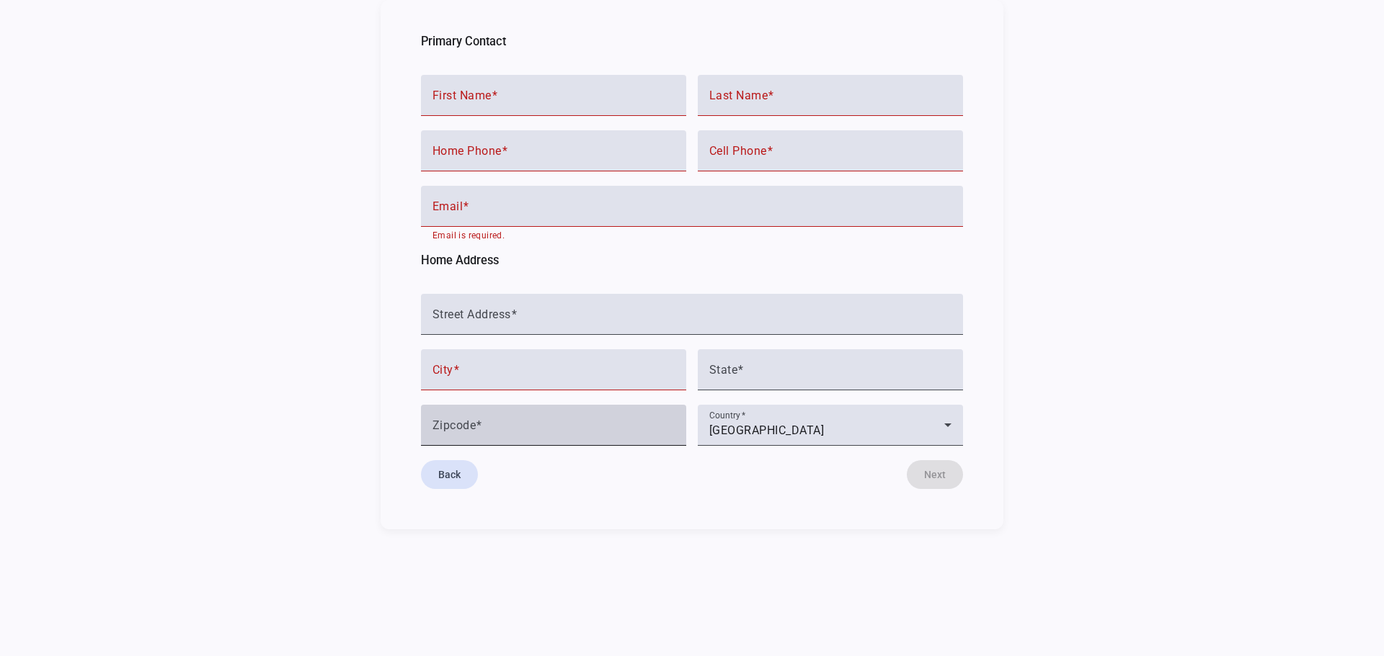
drag, startPoint x: 544, startPoint y: 405, endPoint x: 534, endPoint y: 352, distance: 53.6
click at [543, 405] on div "Zipcode" at bounding box center [553, 425] width 242 height 41
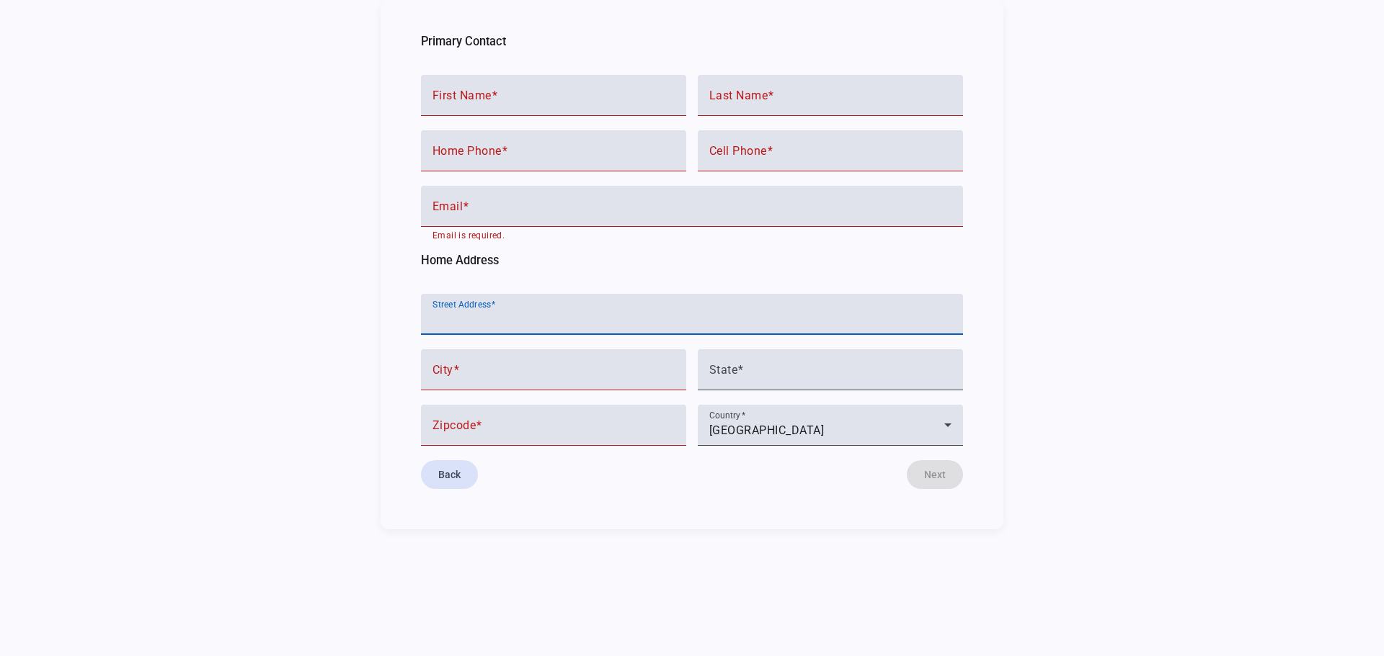
click at [537, 314] on input "Street Address" at bounding box center [691, 320] width 519 height 17
click at [808, 427] on div "[GEOGRAPHIC_DATA]" at bounding box center [826, 430] width 235 height 17
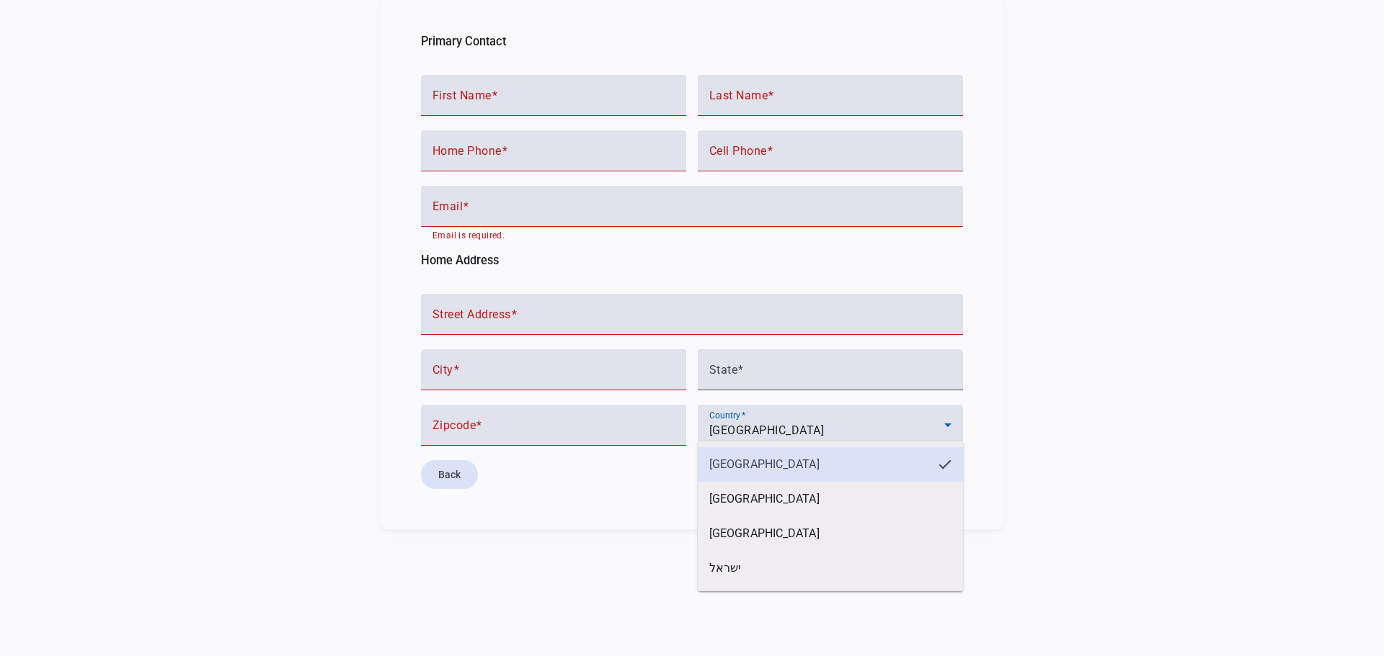
click at [808, 427] on div at bounding box center [692, 328] width 1384 height 656
